Goal: Find specific page/section: Find specific page/section

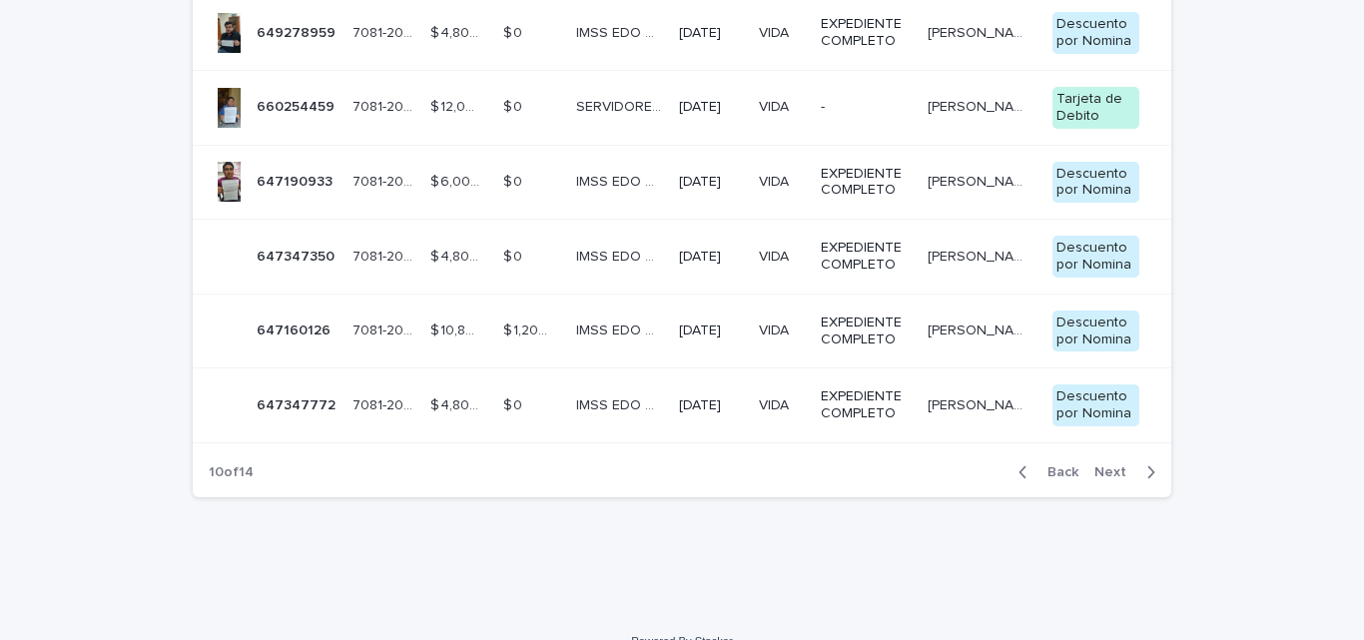
scroll to position [709, 0]
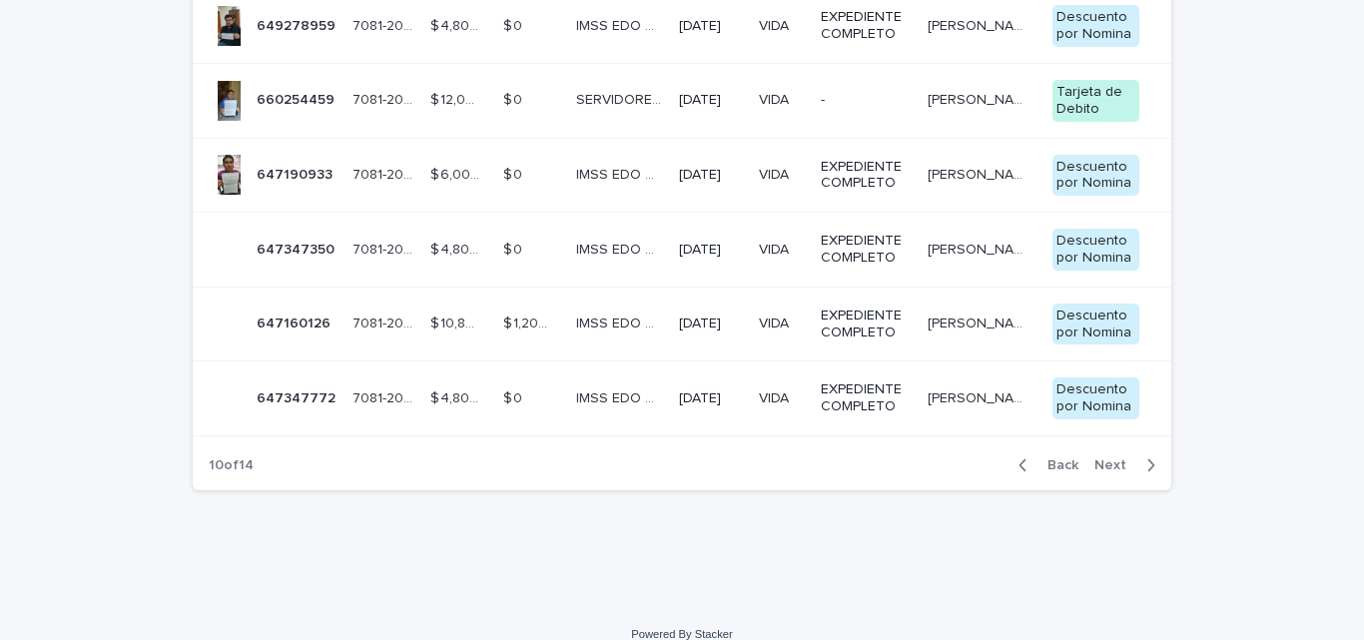
click at [1023, 468] on div "button" at bounding box center [1026, 465] width 17 height 18
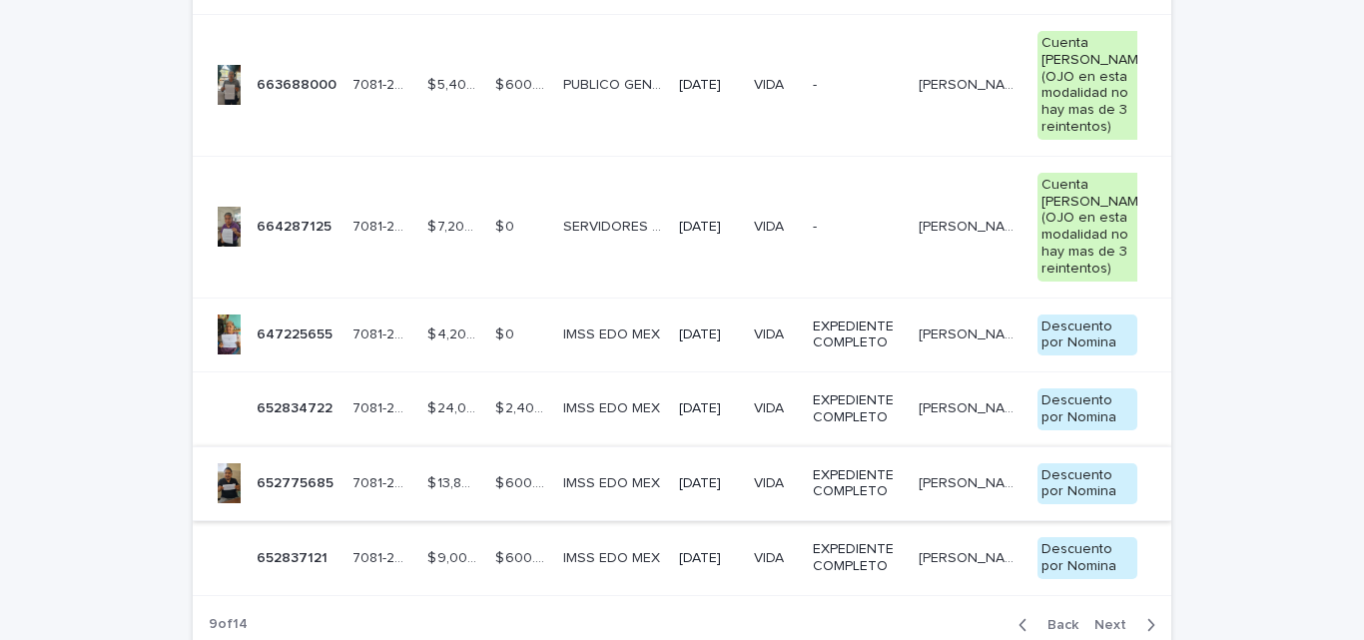
scroll to position [823, 0]
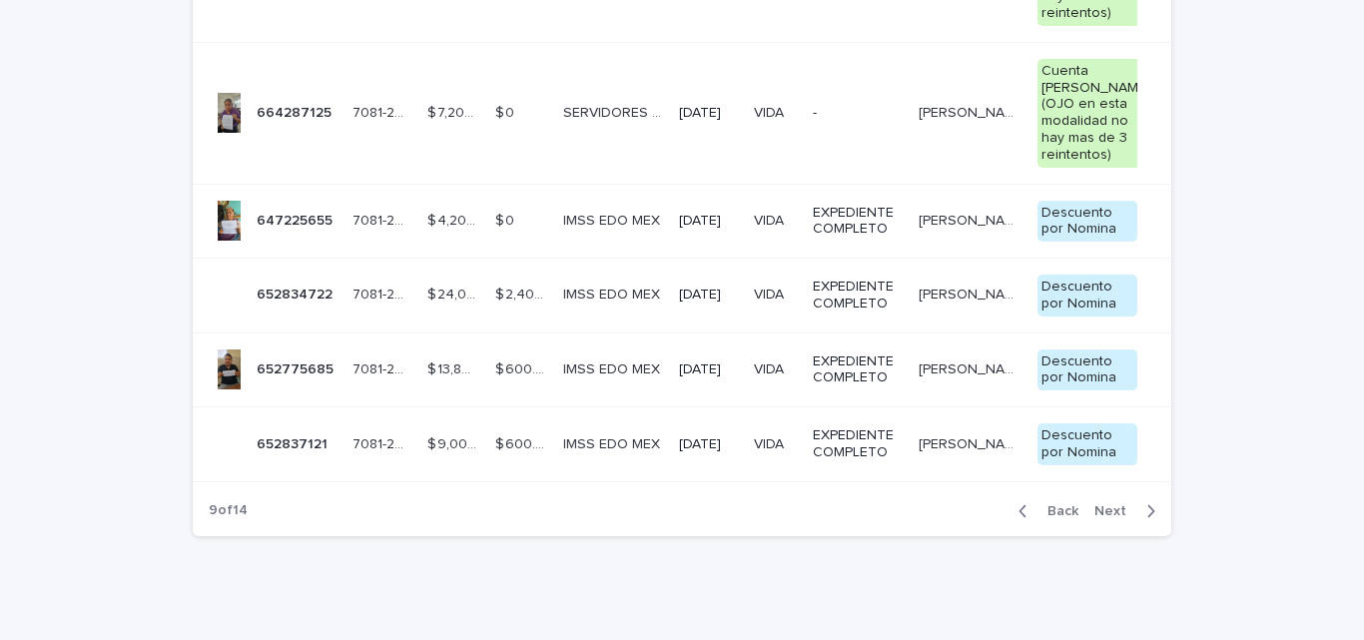
click at [1019, 517] on icon "button" at bounding box center [1022, 511] width 7 height 12
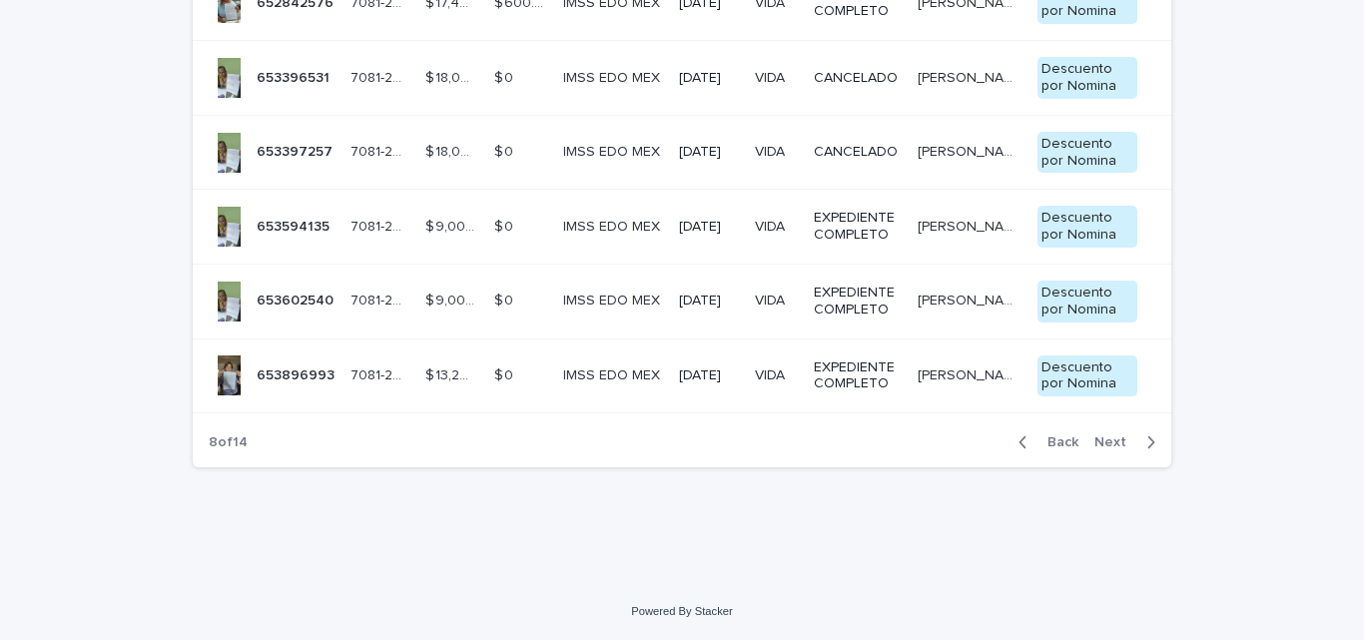
scroll to position [760, 0]
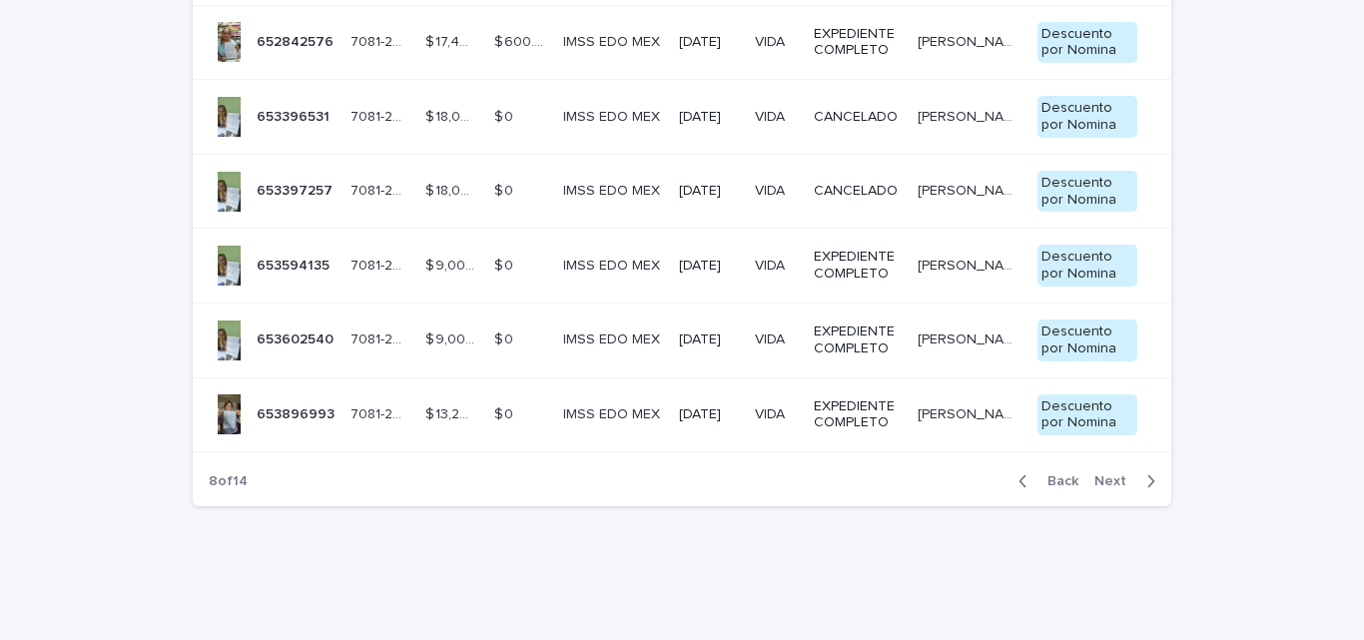
click at [1018, 490] on icon "button" at bounding box center [1022, 481] width 9 height 18
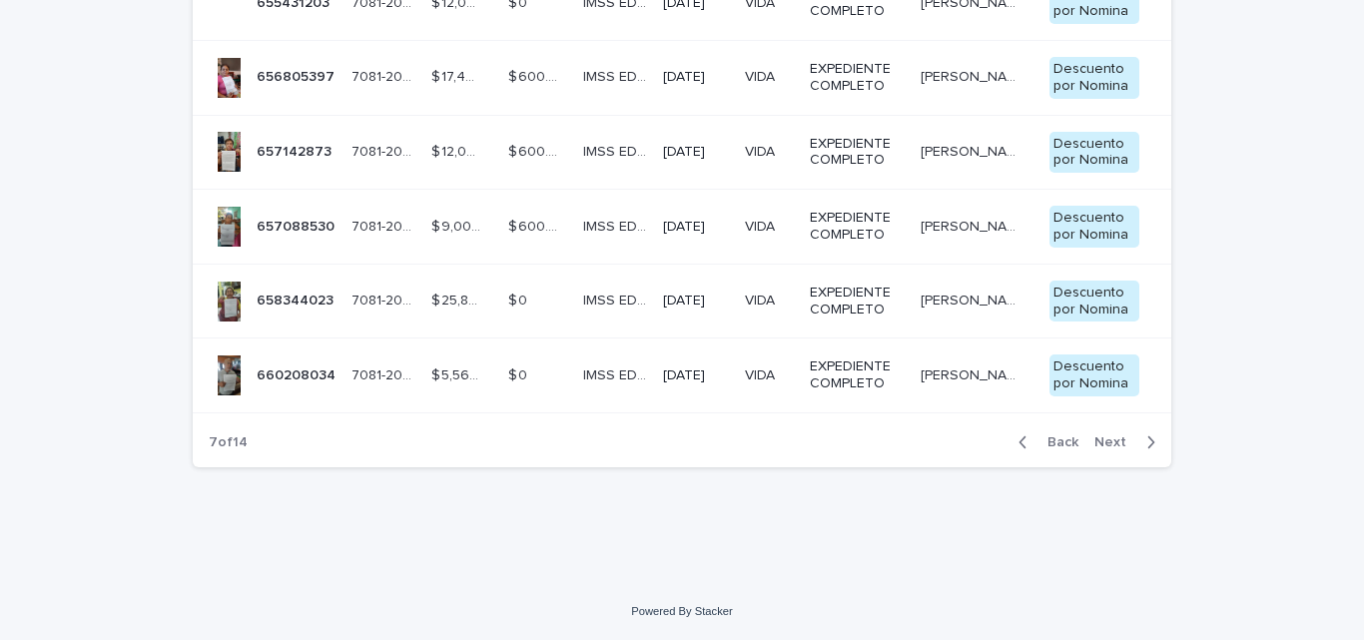
scroll to position [709, 0]
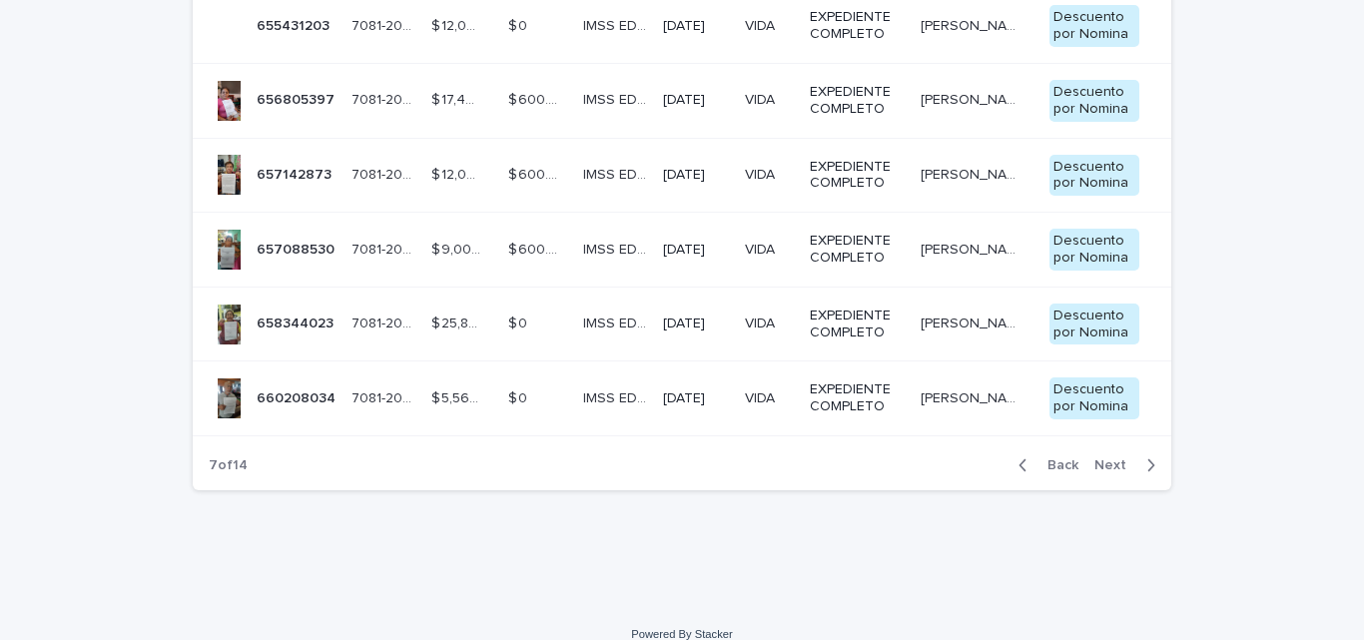
click at [1018, 468] on icon "button" at bounding box center [1022, 465] width 9 height 18
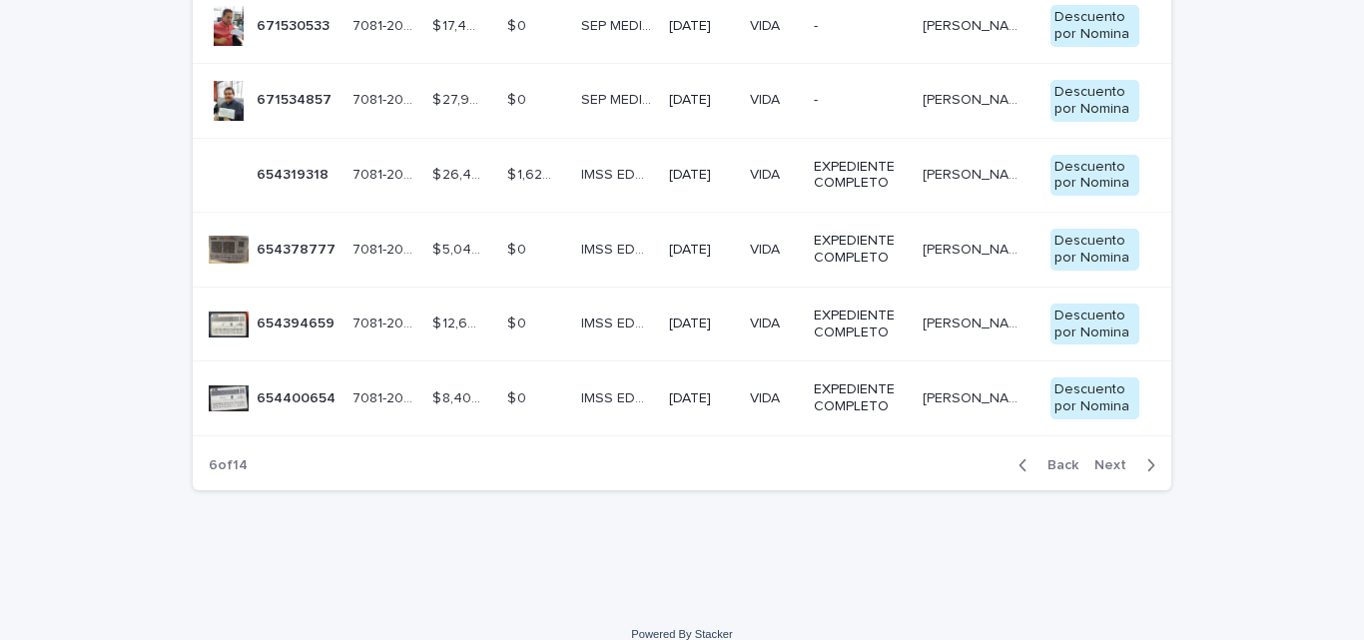
click at [1018, 468] on icon "button" at bounding box center [1022, 465] width 9 height 18
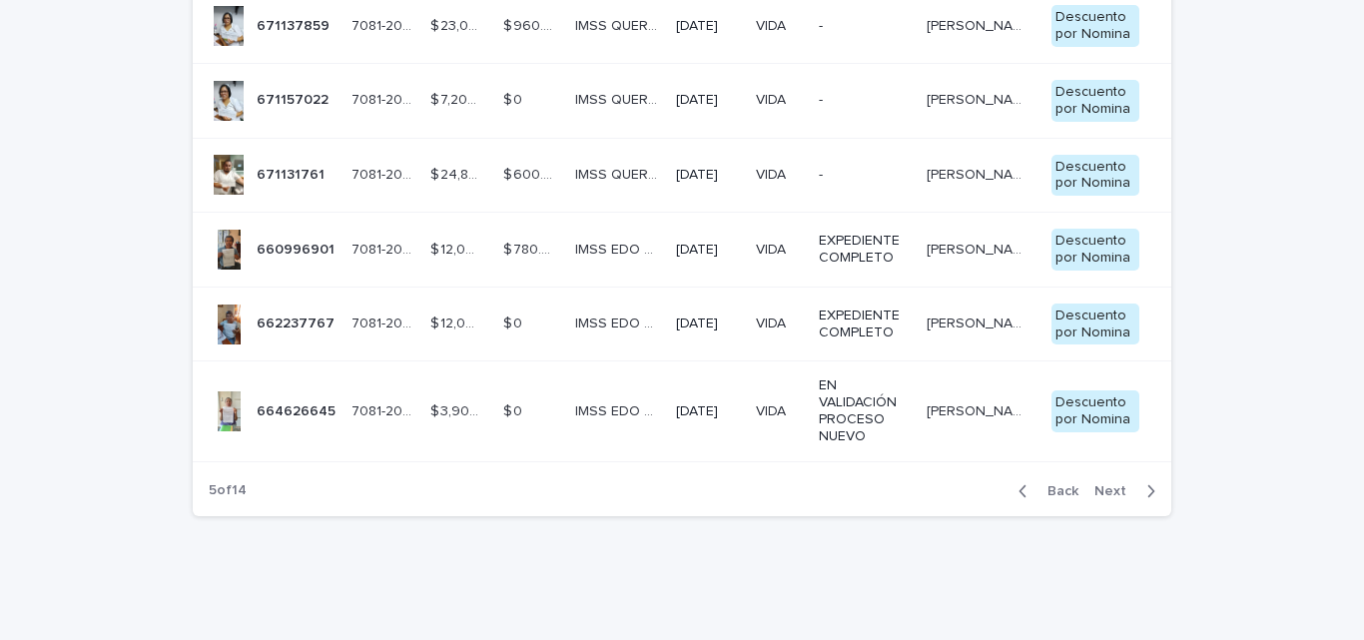
scroll to position [722, 0]
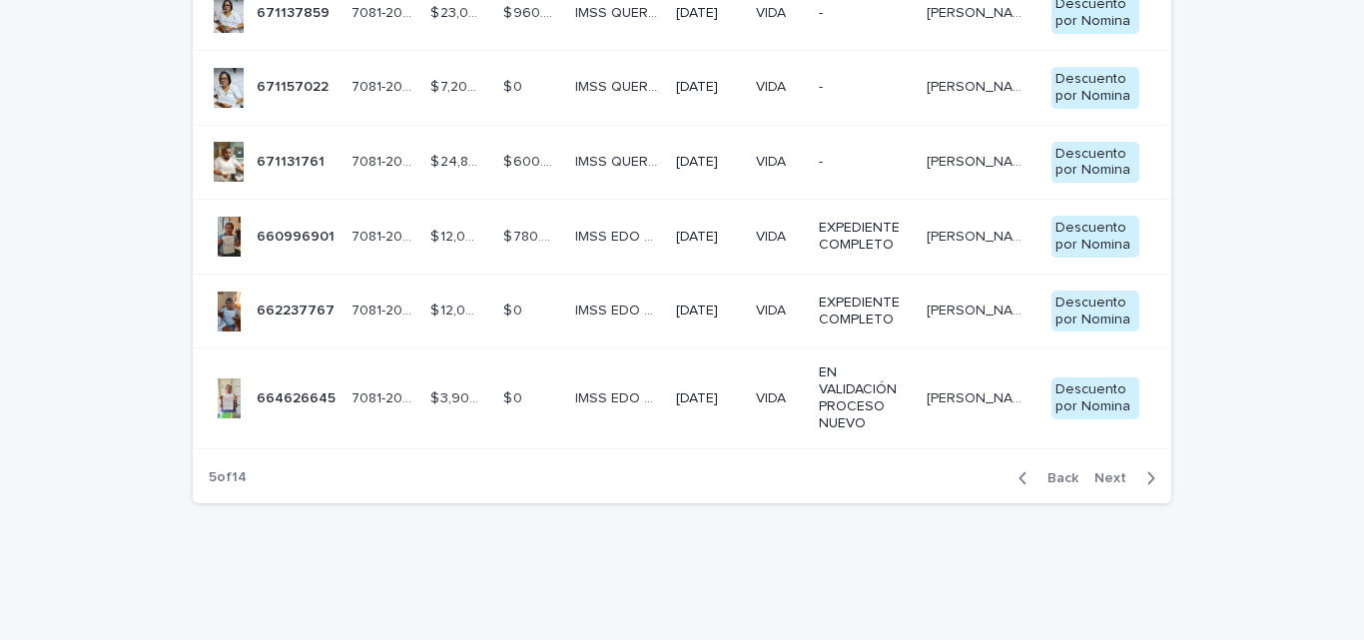
click at [1018, 480] on icon "button" at bounding box center [1022, 478] width 9 height 18
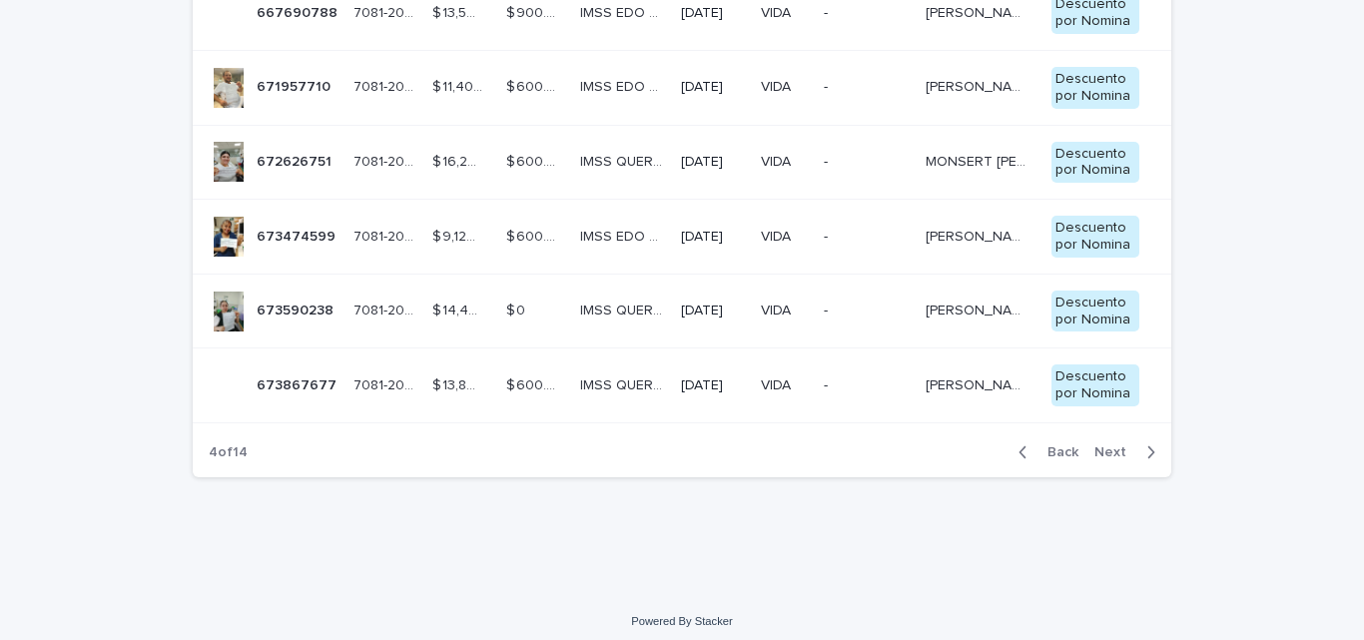
scroll to position [709, 0]
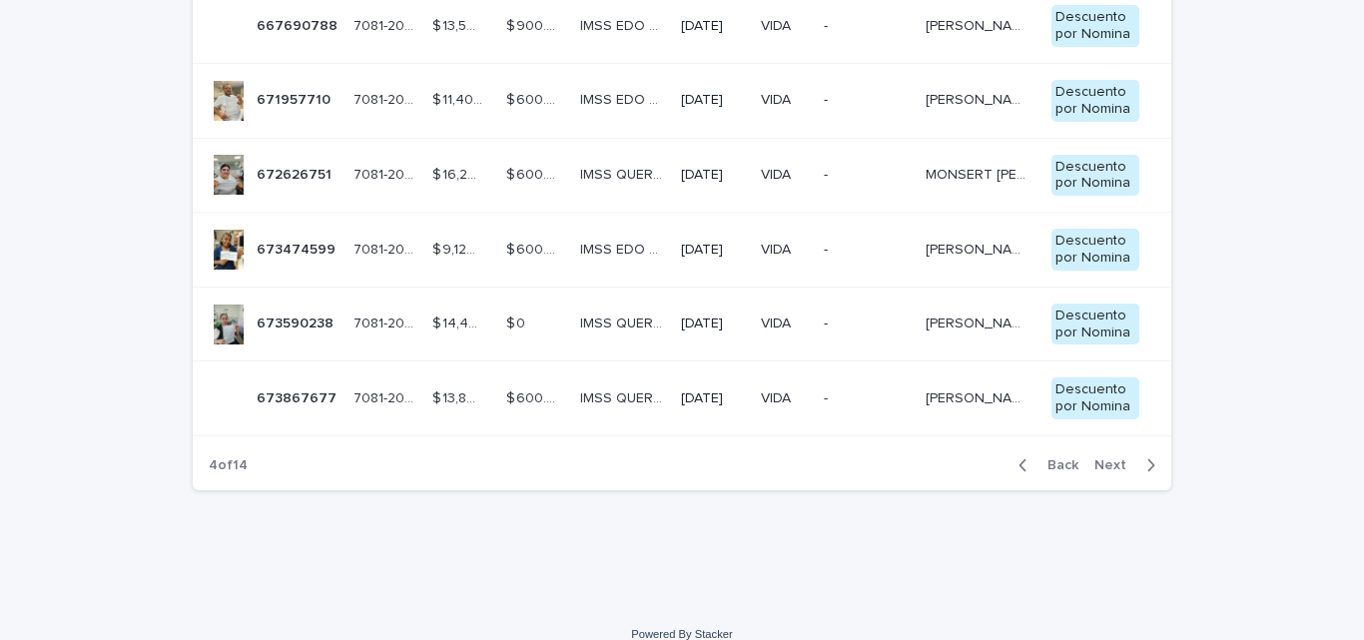
click at [1019, 466] on icon "button" at bounding box center [1022, 465] width 7 height 12
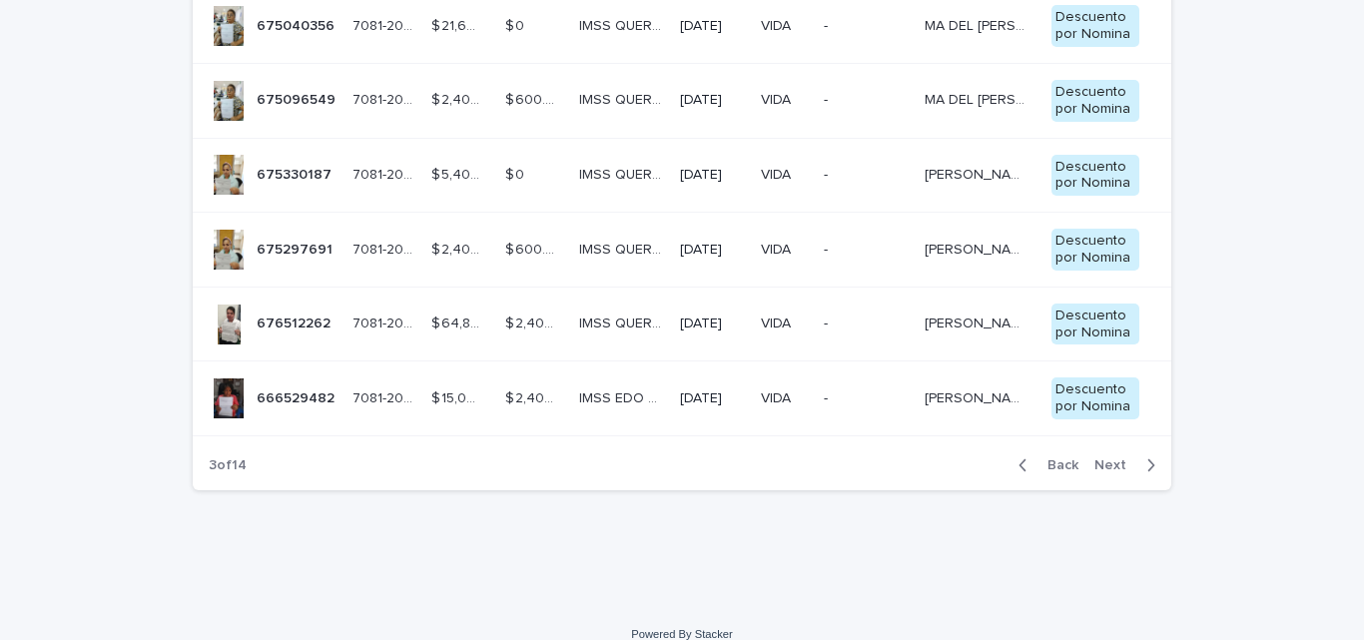
click at [1019, 466] on icon "button" at bounding box center [1022, 465] width 7 height 12
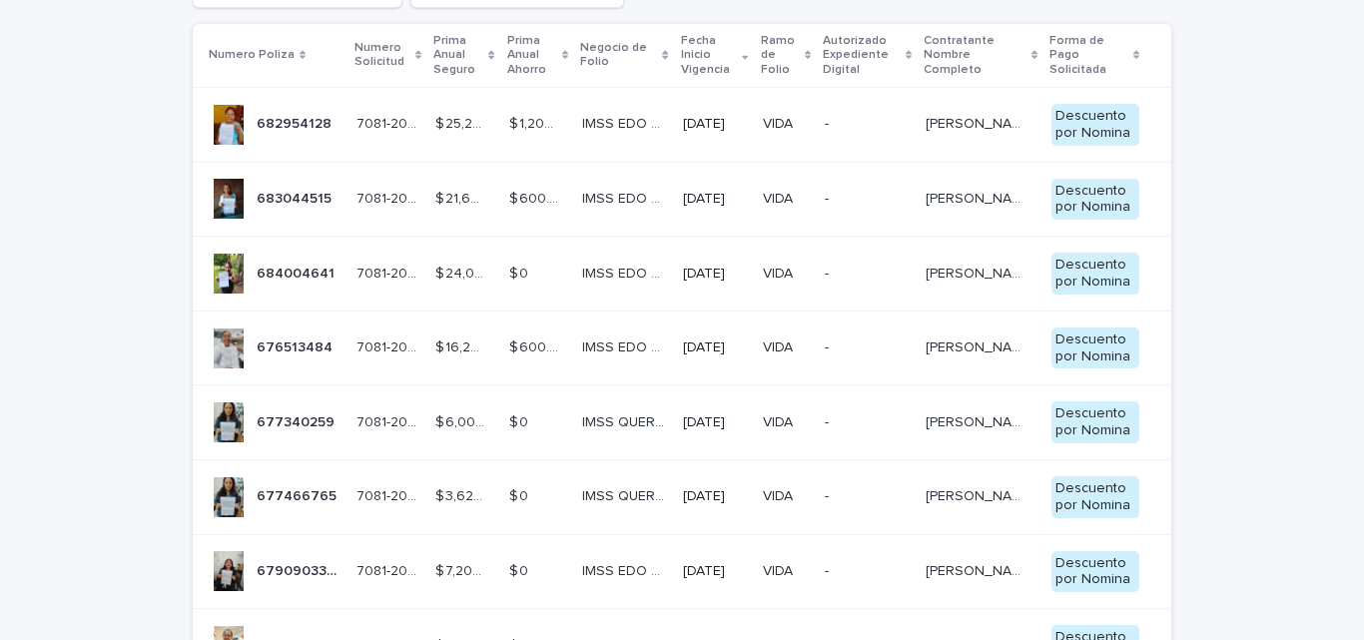
scroll to position [310, 0]
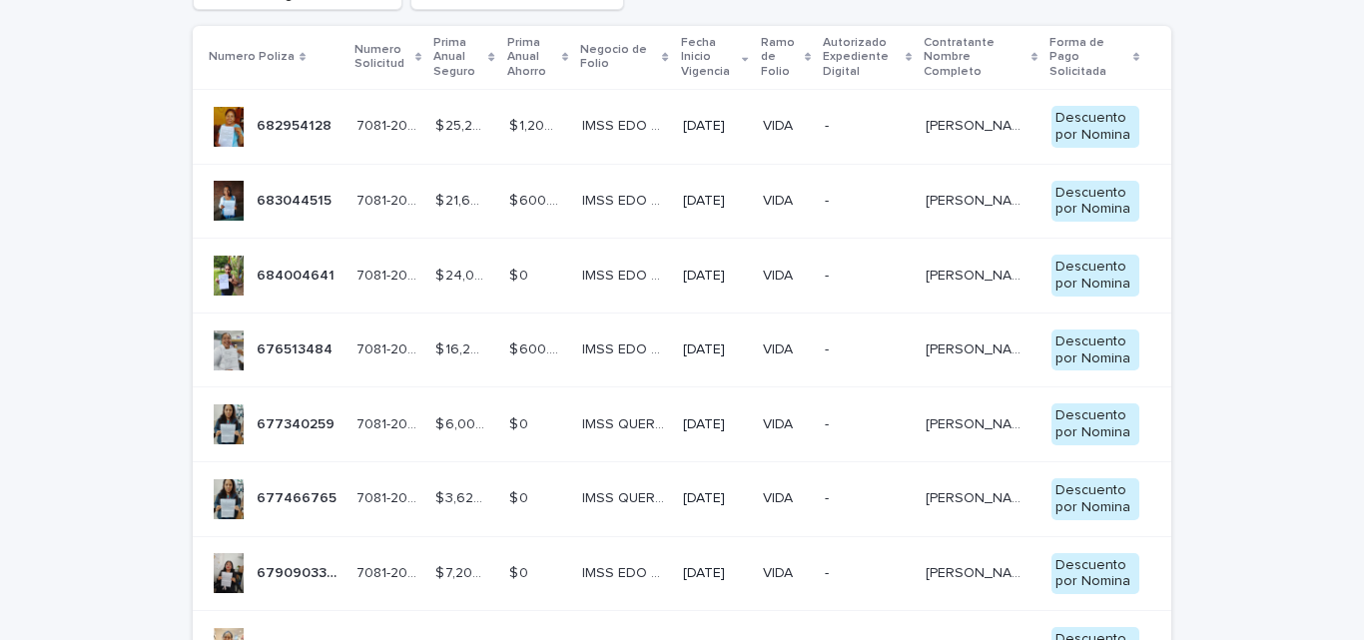
click at [831, 197] on p "-" at bounding box center [866, 201] width 85 height 17
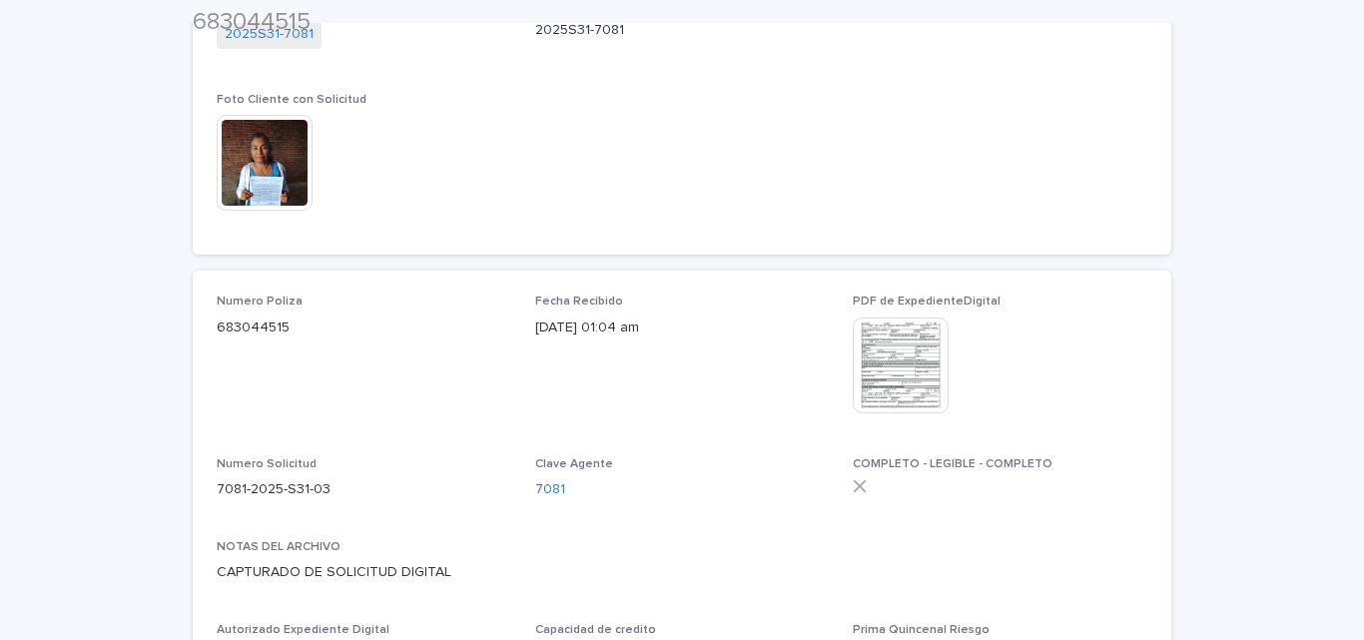
scroll to position [285, 0]
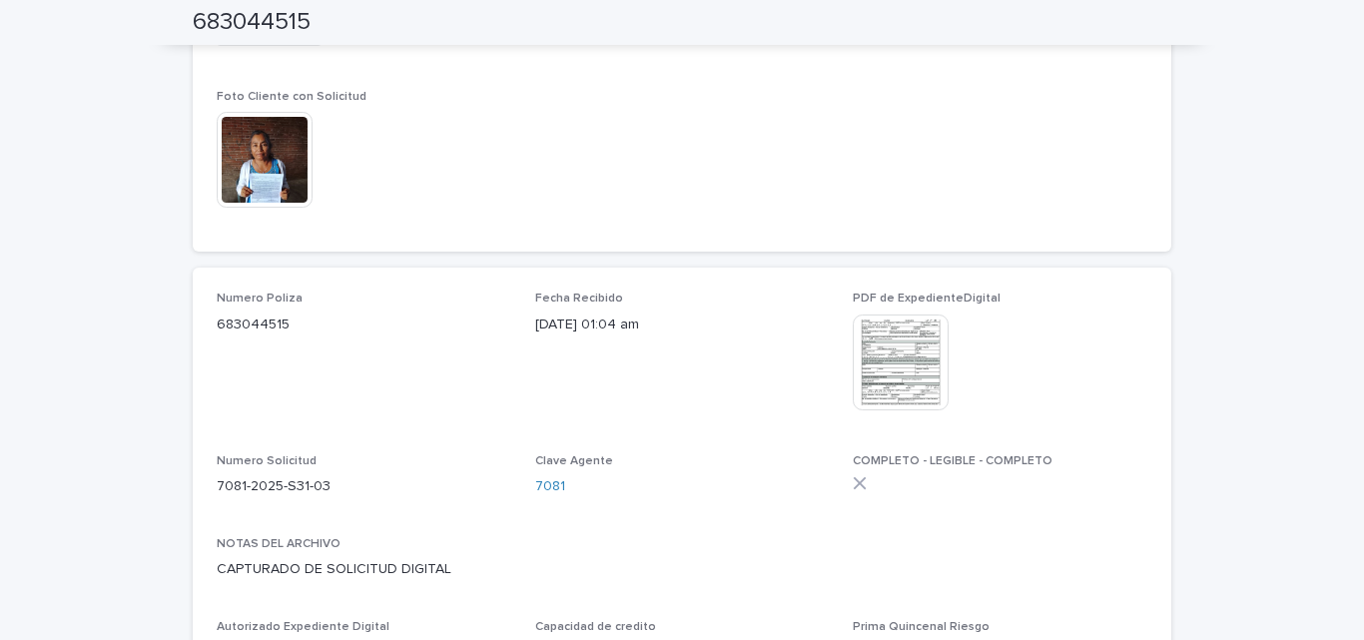
click at [259, 377] on span "Numero Poliza 683044515" at bounding box center [364, 360] width 294 height 138
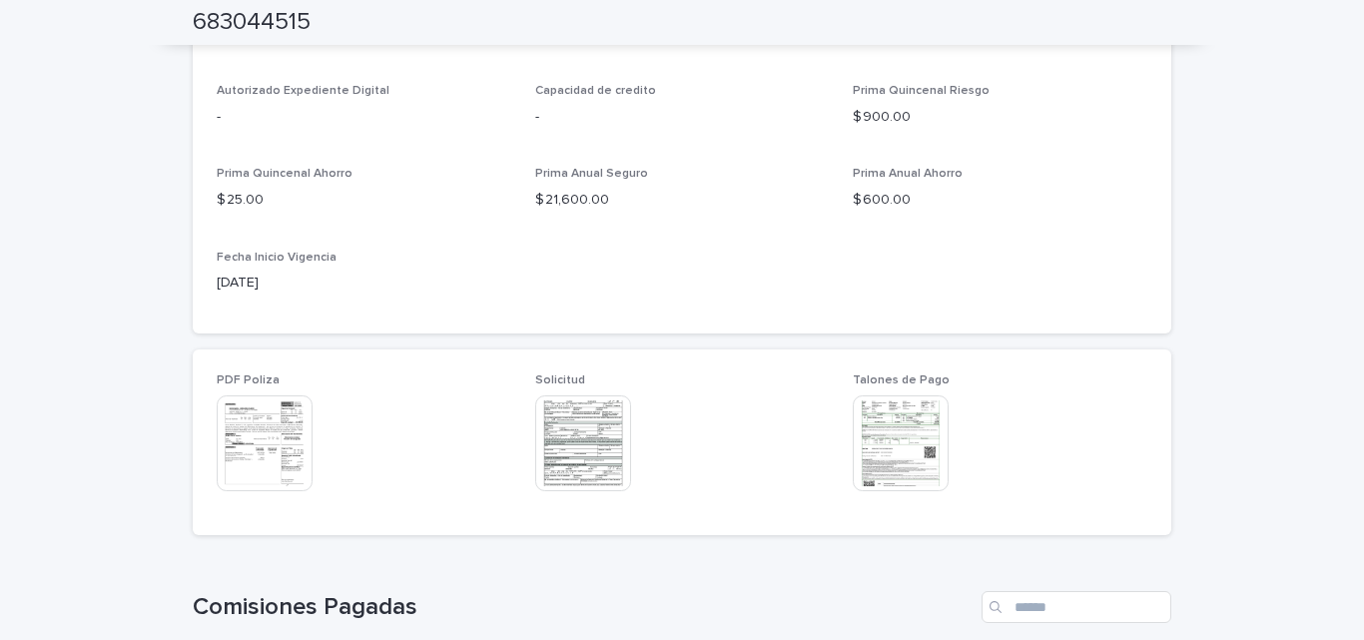
scroll to position [837, 0]
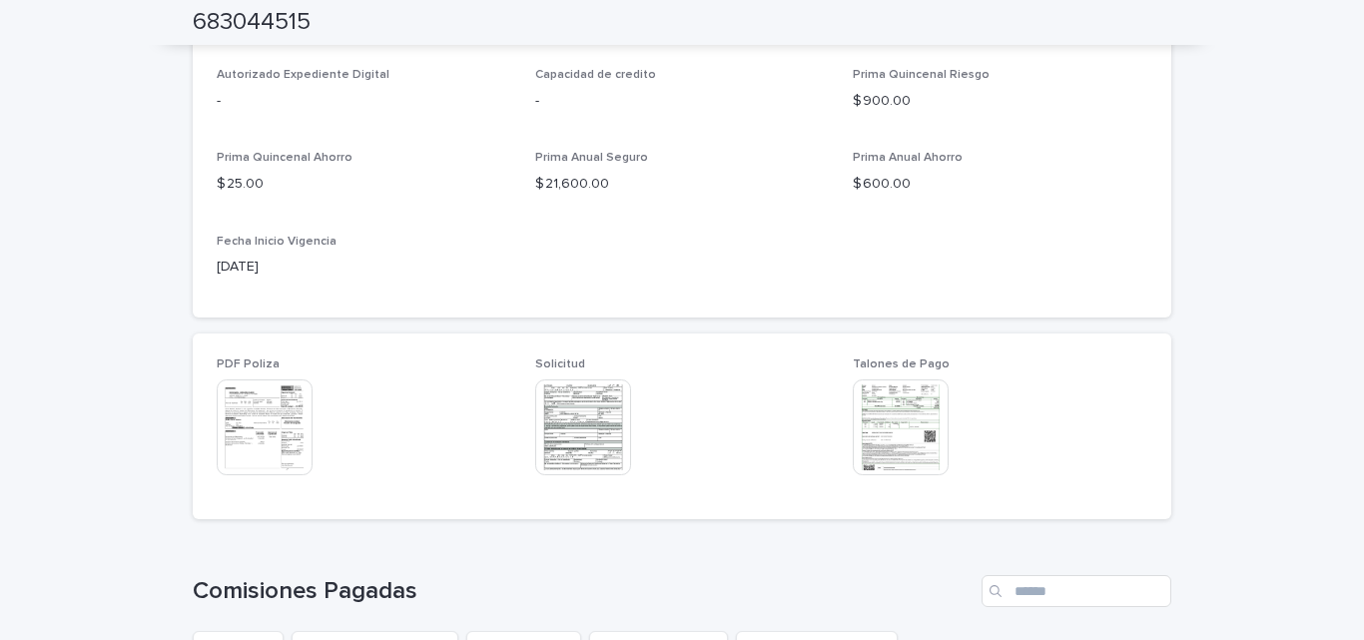
click at [268, 424] on img at bounding box center [265, 427] width 96 height 96
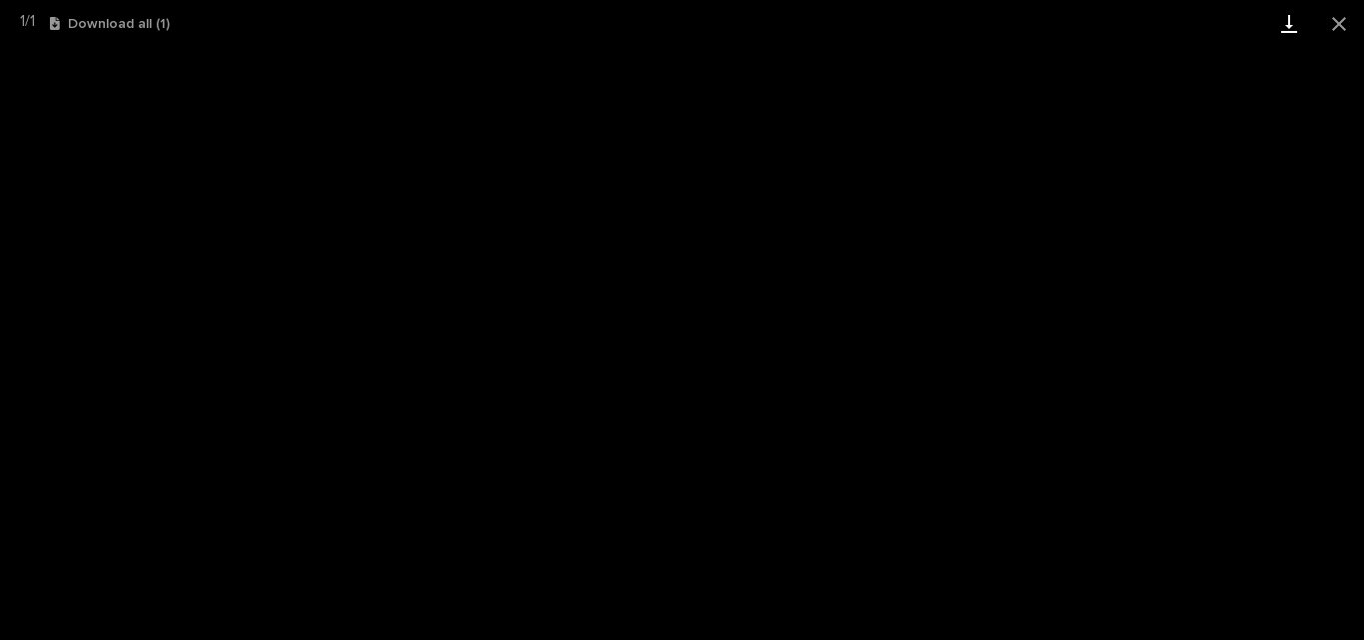
click at [1287, 28] on link "Download" at bounding box center [1289, 23] width 50 height 47
click at [1338, 17] on button "Close gallery" at bounding box center [1339, 23] width 50 height 47
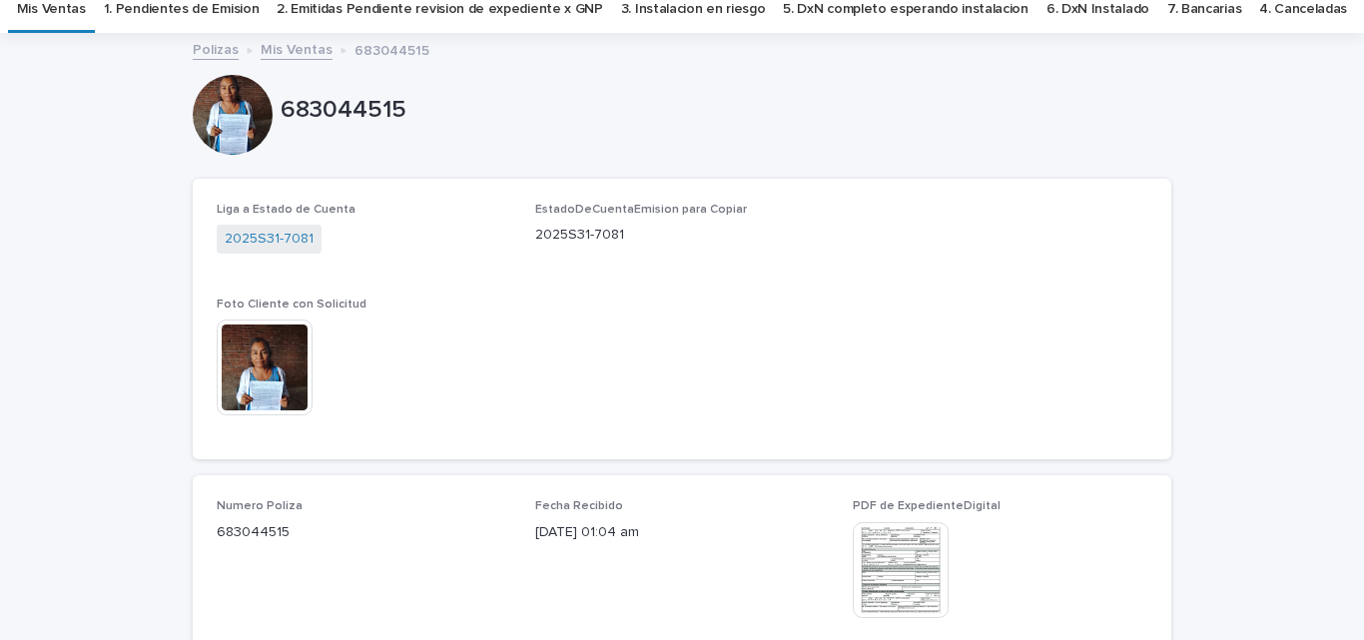
scroll to position [72, 0]
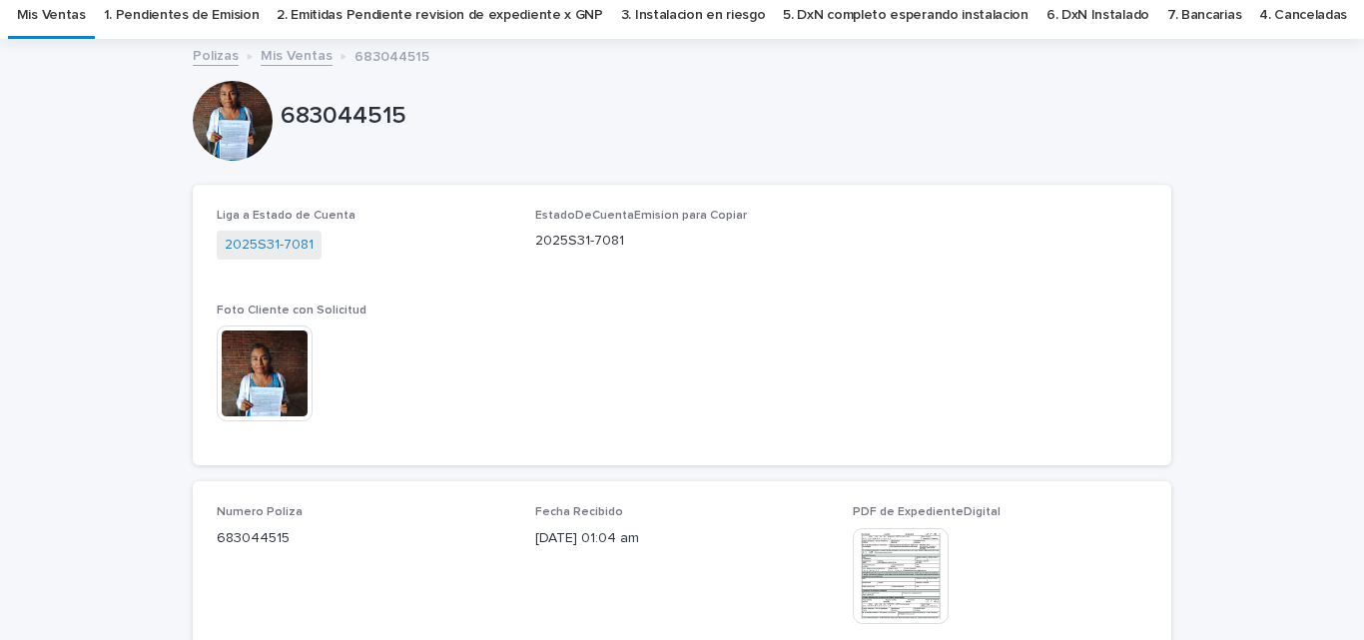
click at [288, 53] on link "Mis Ventas" at bounding box center [297, 54] width 72 height 23
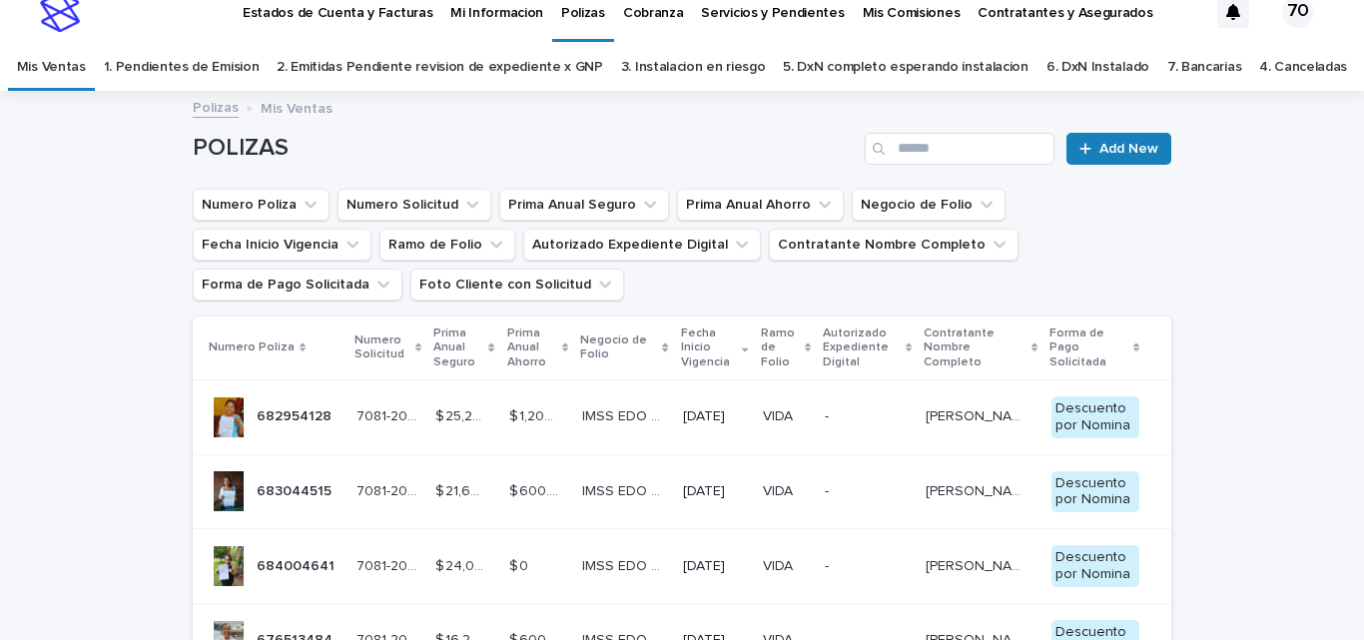
scroll to position [27, 0]
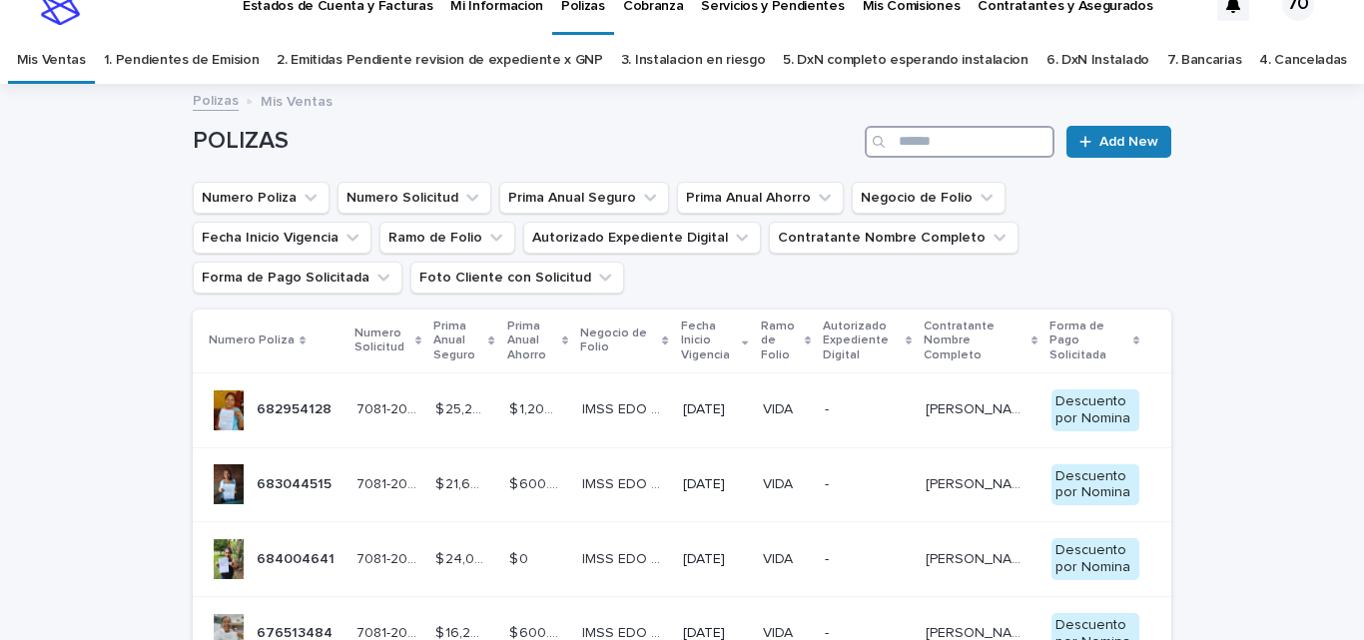
click at [981, 143] on input "Search" at bounding box center [959, 142] width 190 height 32
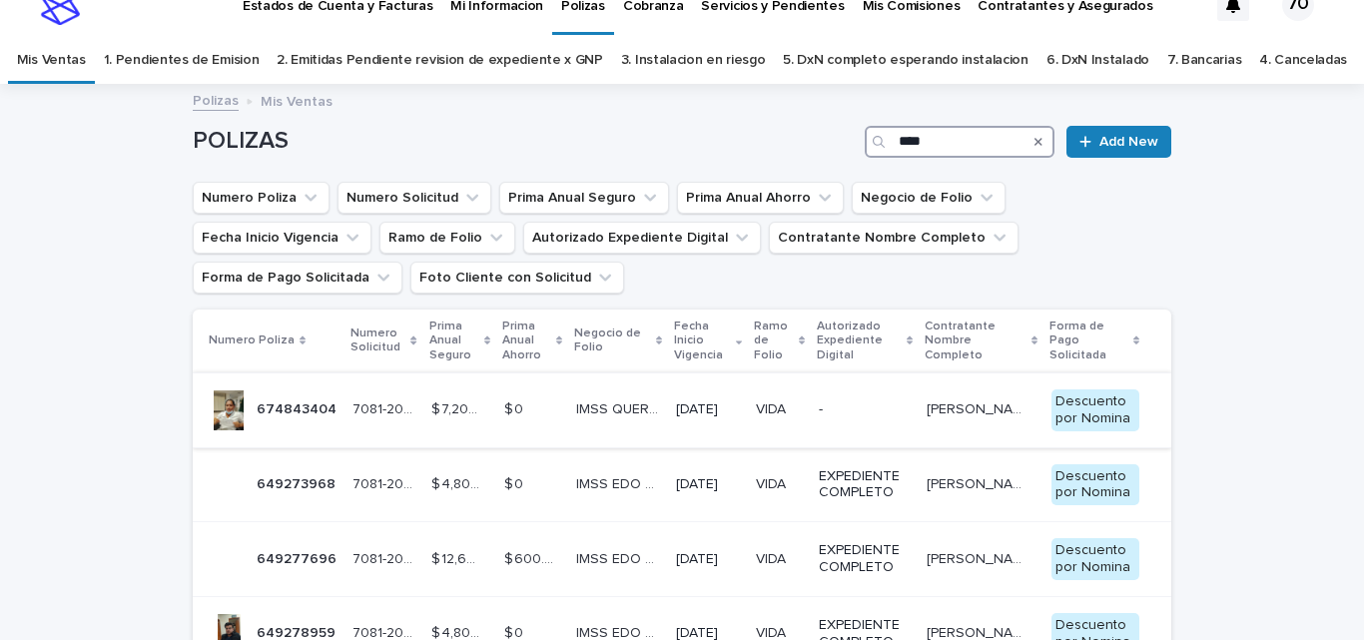
type input "****"
click at [668, 406] on td "[DATE]" at bounding box center [708, 409] width 80 height 75
